Goal: Task Accomplishment & Management: Use online tool/utility

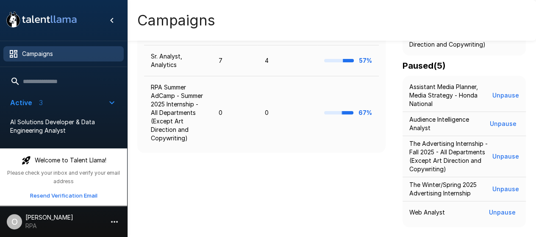
scroll to position [186, 0]
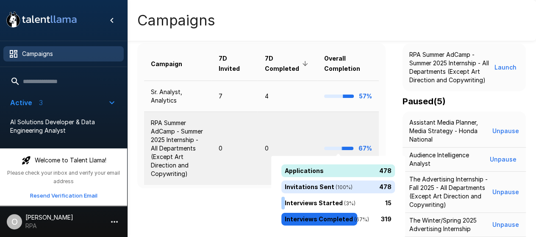
click at [348, 149] on div at bounding box center [347, 148] width 11 height 3
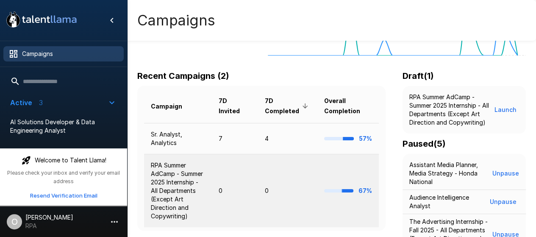
scroll to position [109, 0]
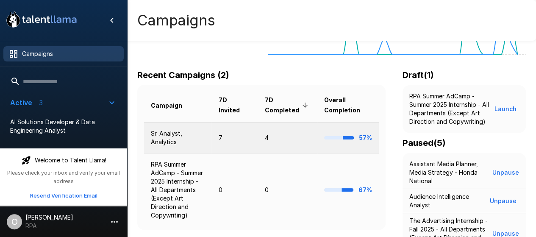
click at [267, 136] on td "4" at bounding box center [287, 137] width 59 height 31
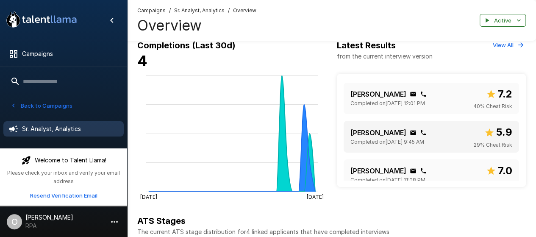
scroll to position [47, 0]
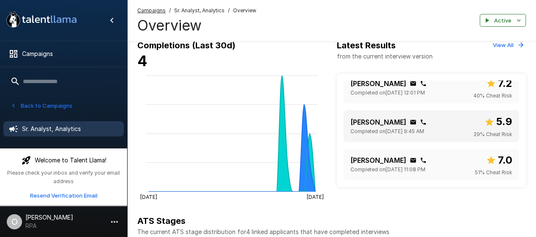
click at [372, 123] on p "[PERSON_NAME]" at bounding box center [378, 122] width 56 height 10
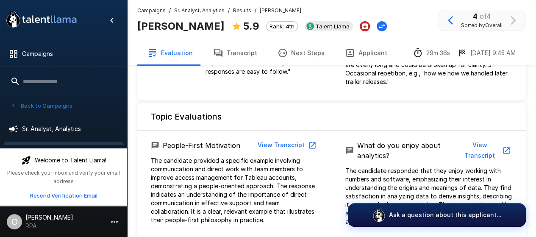
scroll to position [236, 0]
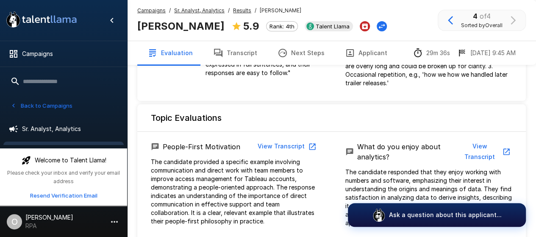
click at [157, 164] on p "The candidate provided a specific example involving communication and direct wo…" at bounding box center [234, 192] width 167 height 68
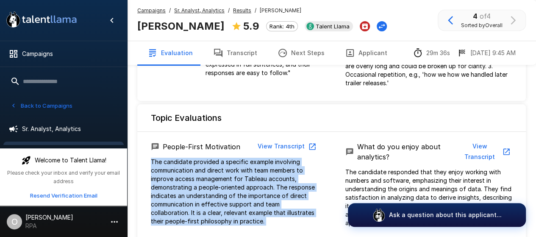
click at [157, 164] on p "The candidate provided a specific example involving communication and direct wo…" at bounding box center [234, 192] width 167 height 68
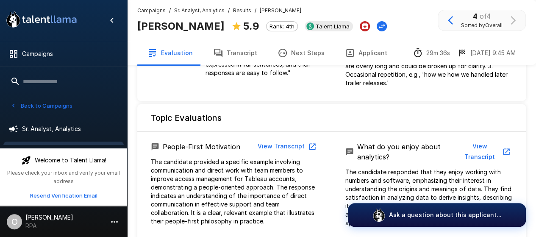
drag, startPoint x: 397, startPoint y: 146, endPoint x: 376, endPoint y: 162, distance: 26.3
click at [376, 162] on div "What do you enjoy about analytics? View Transcript" at bounding box center [428, 152] width 167 height 26
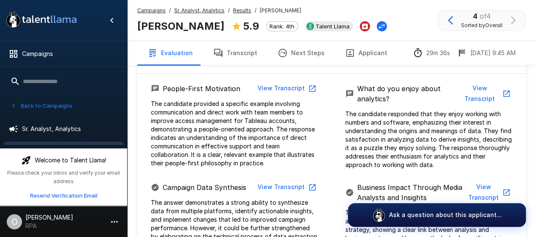
scroll to position [294, 0]
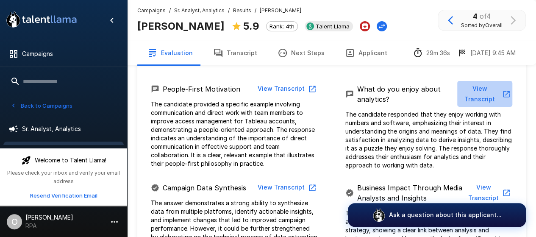
click at [483, 89] on button "View Transcript" at bounding box center [484, 94] width 55 height 26
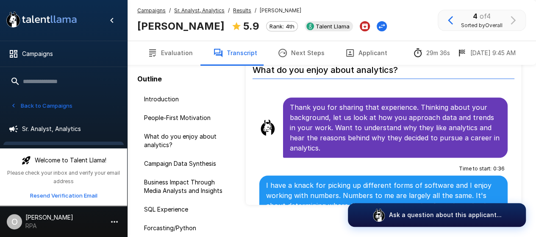
scroll to position [435, 0]
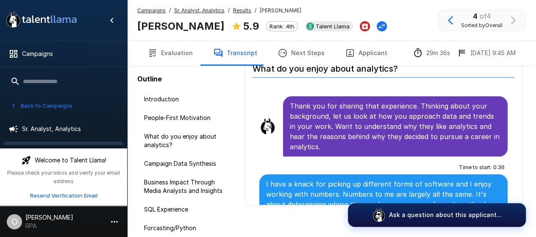
click at [356, 108] on p "Thank you for sharing that experience. Thinking about your background, let us l…" at bounding box center [395, 126] width 211 height 51
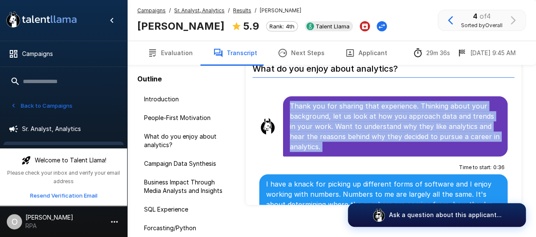
click at [356, 108] on p "Thank you for sharing that experience. Thinking about your background, let us l…" at bounding box center [395, 126] width 211 height 51
click at [342, 114] on p "Thank you for sharing that experience. Thinking about your background, let us l…" at bounding box center [395, 126] width 211 height 51
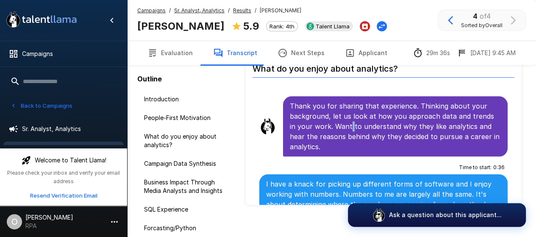
click at [342, 114] on p "Thank you for sharing that experience. Thinking about your background, let us l…" at bounding box center [395, 126] width 211 height 51
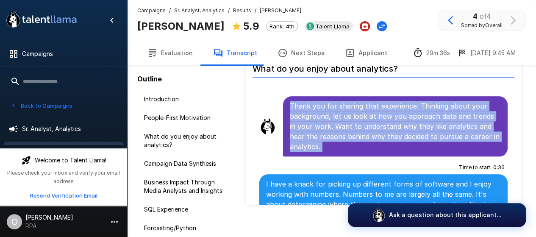
click at [342, 114] on p "Thank you for sharing that experience. Thinking about your background, let us l…" at bounding box center [395, 126] width 211 height 51
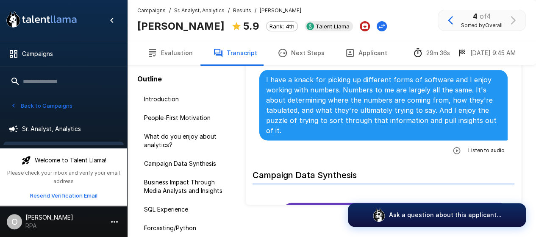
scroll to position [539, 0]
click at [452, 146] on icon "button" at bounding box center [456, 150] width 8 height 8
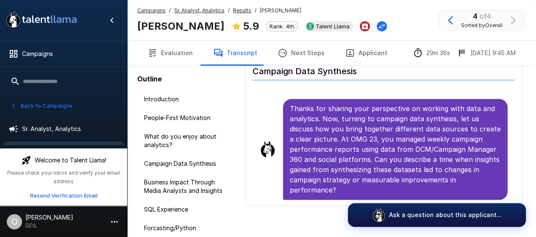
scroll to position [647, 0]
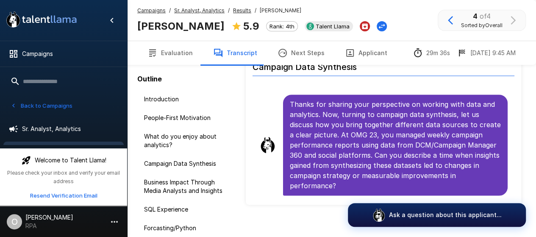
click at [449, 136] on p "Thanks for sharing your perspective on working with data and analytics. Now, tu…" at bounding box center [395, 145] width 211 height 92
click at [392, 99] on p "Thanks for sharing your perspective on working with data and analytics. Now, tu…" at bounding box center [395, 145] width 211 height 92
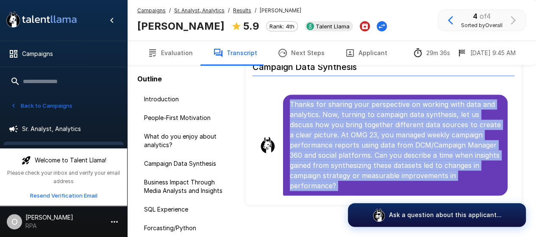
click at [392, 99] on p "Thanks for sharing your perspective on working with data and analytics. Now, tu…" at bounding box center [395, 145] width 211 height 92
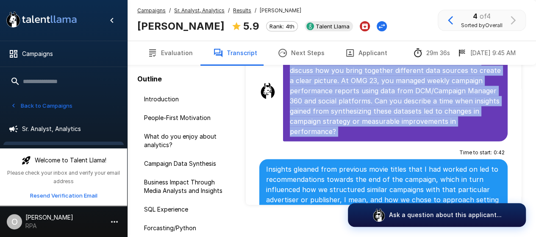
scroll to position [701, 0]
click at [450, 114] on p "Thanks for sharing your perspective on working with data and analytics. Now, tu…" at bounding box center [395, 91] width 211 height 92
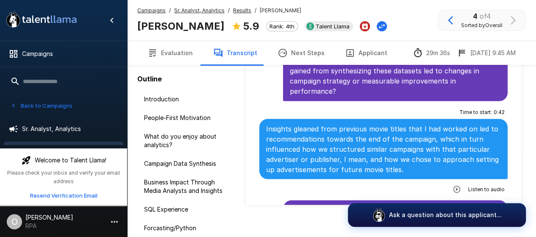
scroll to position [744, 0]
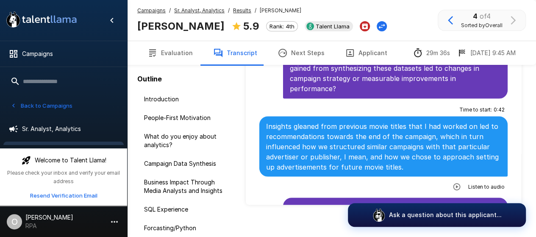
click at [426, 121] on p "Insights gleaned from previous movie titles that I had worked on led to recomme…" at bounding box center [383, 146] width 235 height 51
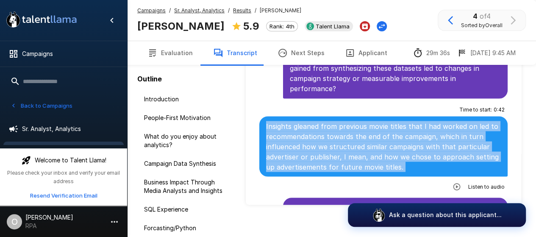
click at [426, 121] on p "Insights gleaned from previous movie titles that I had worked on led to recomme…" at bounding box center [383, 146] width 235 height 51
click at [453, 182] on icon "button" at bounding box center [456, 186] width 8 height 8
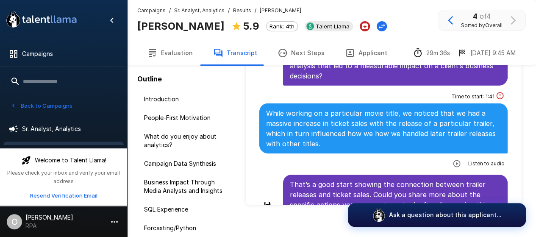
scroll to position [1307, 0]
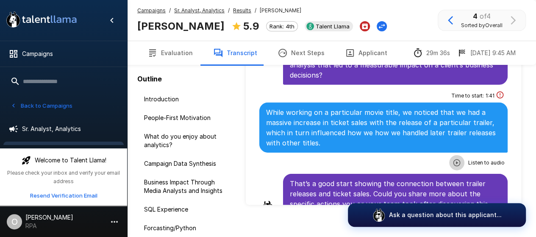
click at [452, 155] on button "button" at bounding box center [456, 162] width 15 height 15
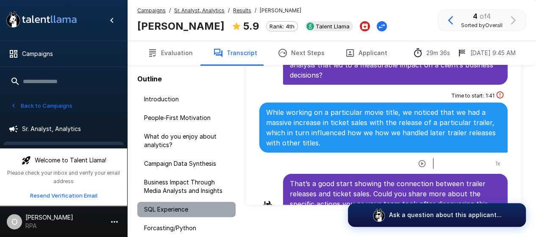
click at [183, 205] on span "SQL Experience" at bounding box center [186, 209] width 85 height 8
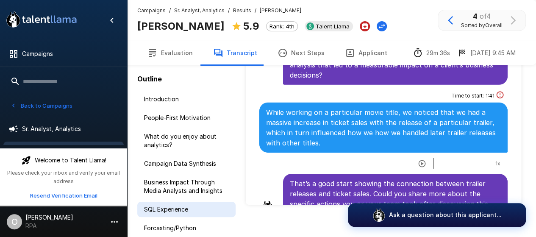
scroll to position [47, 0]
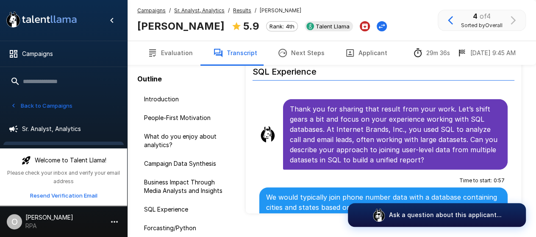
scroll to position [1733, 0]
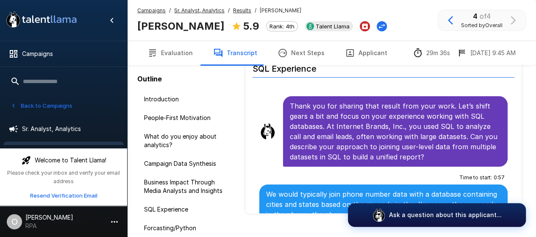
click at [409, 101] on p "Thank you for sharing that result from your work. Let’s shift gears a bit and f…" at bounding box center [395, 131] width 211 height 61
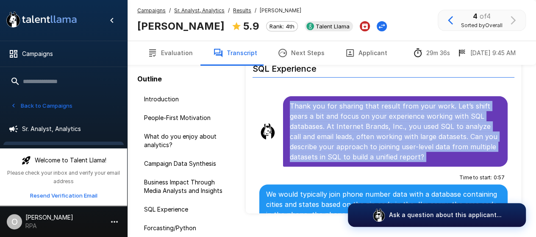
click at [409, 101] on p "Thank you for sharing that result from your work. Let’s shift gears a bit and f…" at bounding box center [395, 131] width 211 height 61
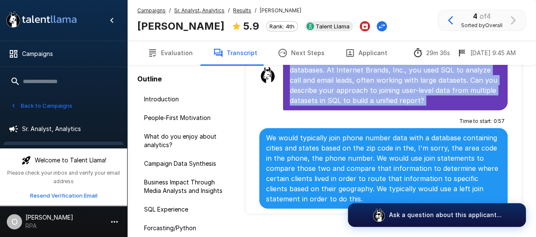
scroll to position [1789, 0]
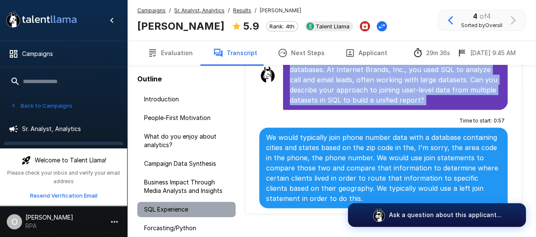
click at [183, 210] on span "SQL Experience" at bounding box center [186, 209] width 85 height 8
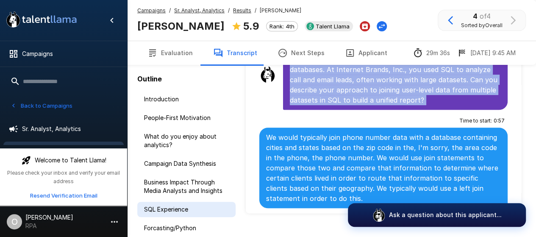
scroll to position [39, 0]
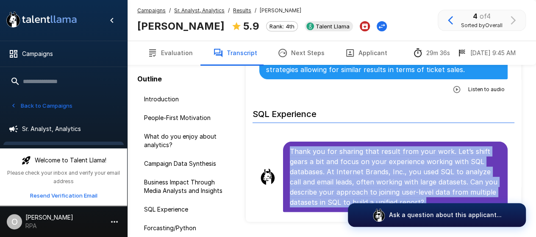
scroll to position [1696, 0]
click at [340, 146] on p "Thank you for sharing that result from your work. Let’s shift gears a bit and f…" at bounding box center [395, 176] width 211 height 61
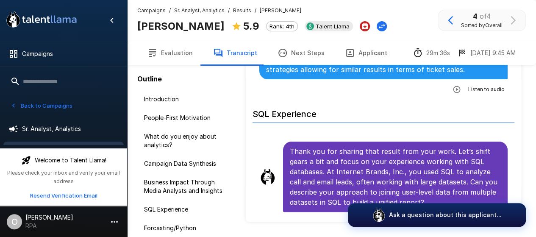
click at [333, 146] on p "Thank you for sharing that result from your work. Let’s shift gears a bit and f…" at bounding box center [395, 176] width 211 height 61
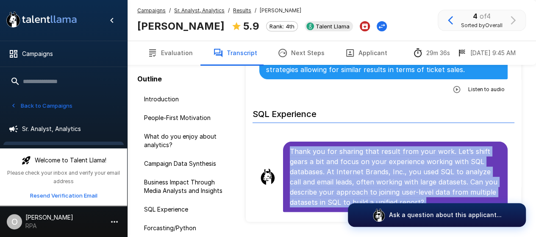
click at [333, 146] on p "Thank you for sharing that result from your work. Let’s shift gears a bit and f…" at bounding box center [395, 176] width 211 height 61
click at [330, 151] on p "Thank you for sharing that result from your work. Let’s shift gears a bit and f…" at bounding box center [395, 176] width 211 height 61
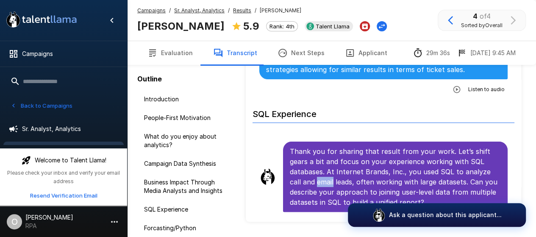
click at [330, 151] on p "Thank you for sharing that result from your work. Let’s shift gears a bit and f…" at bounding box center [395, 176] width 211 height 61
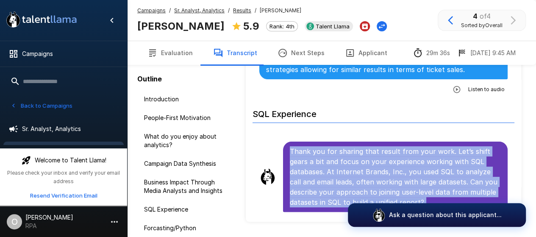
click at [330, 151] on p "Thank you for sharing that result from your work. Let’s shift gears a bit and f…" at bounding box center [395, 176] width 211 height 61
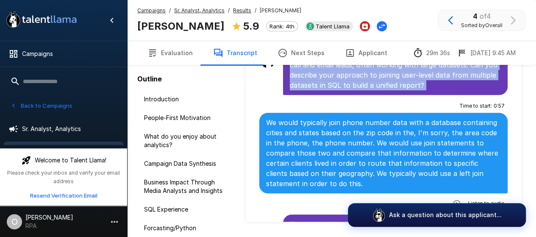
scroll to position [1812, 0]
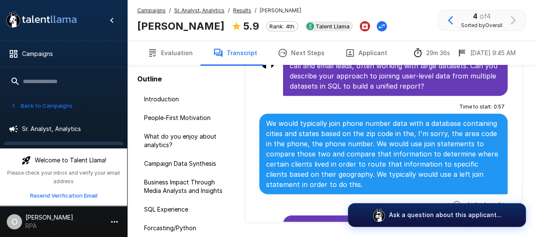
click at [320, 163] on div "We would typically join phone number data with a database containing cities and…" at bounding box center [383, 154] width 248 height 80
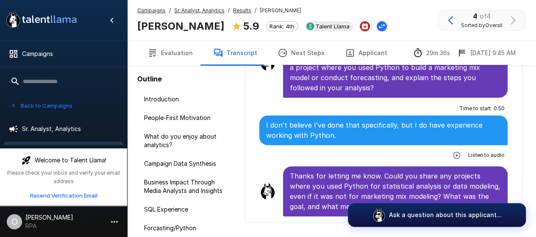
scroll to position [2384, 0]
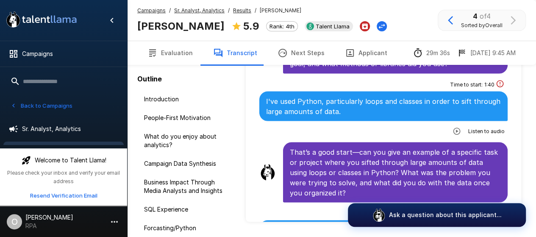
click at [320, 163] on p "That’s a good start—can you give an example of a specific task or project where…" at bounding box center [395, 172] width 211 height 51
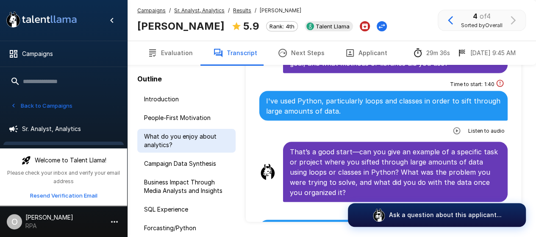
scroll to position [0, 0]
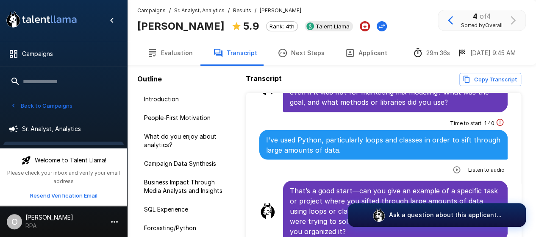
click at [173, 55] on button "Evaluation" at bounding box center [170, 53] width 66 height 24
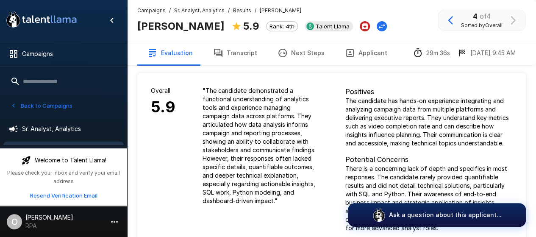
click at [244, 12] on u "Results" at bounding box center [242, 10] width 18 height 6
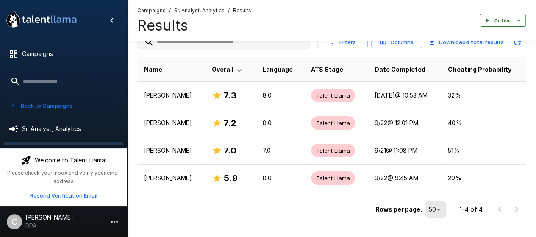
scroll to position [122, 0]
